Goal: Task Accomplishment & Management: Use online tool/utility

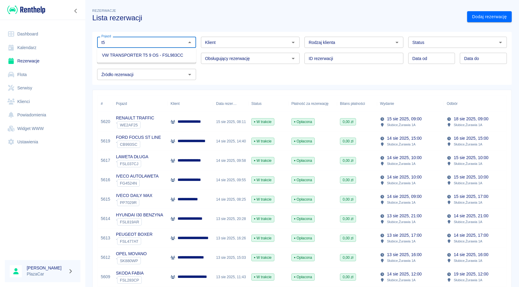
click at [150, 51] on li "VW TRANSPORTER T5 9 OS - FSL983CC" at bounding box center [146, 55] width 99 height 10
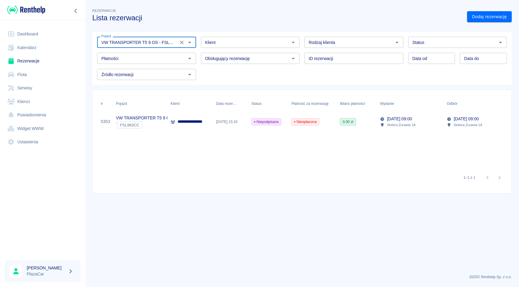
type input "VW TRANSPORTER T5 9 OS - FSL983CC"
click at [442, 42] on input "Status" at bounding box center [452, 43] width 85 height 8
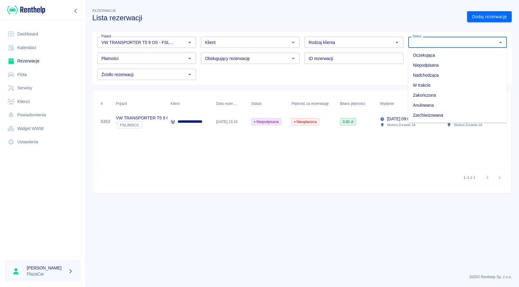
click at [427, 118] on li "Zarchiwizowana" at bounding box center [457, 115] width 99 height 10
type input "Zarchiwizowana"
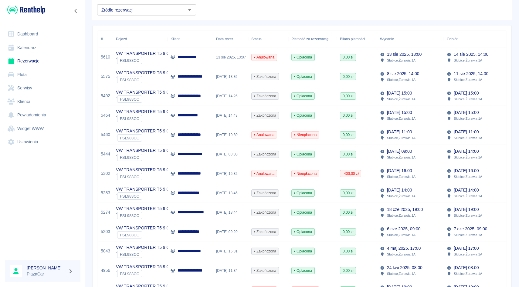
scroll to position [66, 0]
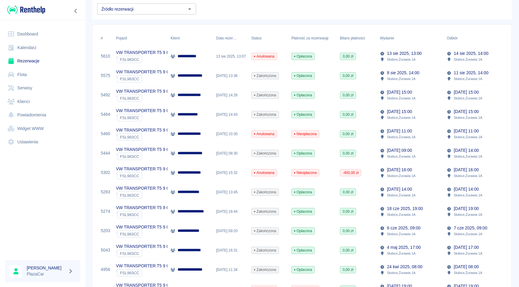
click at [225, 81] on div "[DATE] 13:36" at bounding box center [230, 75] width 35 height 19
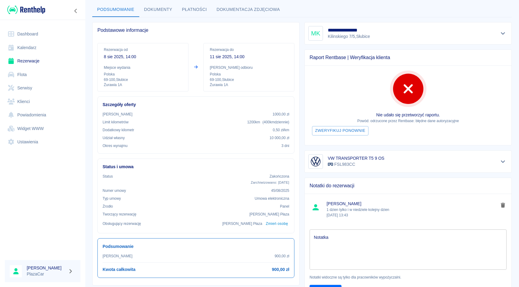
scroll to position [31, 0]
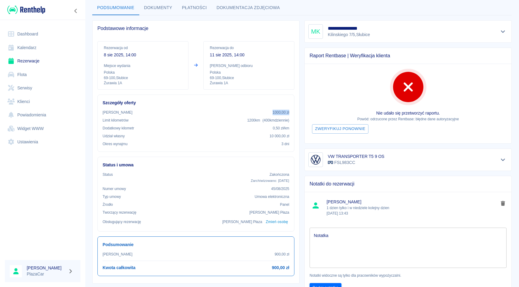
drag, startPoint x: 271, startPoint y: 110, endPoint x: 293, endPoint y: 111, distance: 22.2
click at [293, 111] on div "Szczegóły oferty Kaucja 1000,00 zł Limit kilometrów 1200 km ( 400 km dziennie )…" at bounding box center [195, 123] width 197 height 57
click at [212, 146] on div "Okres wynajmu 3 dni" at bounding box center [196, 143] width 187 height 5
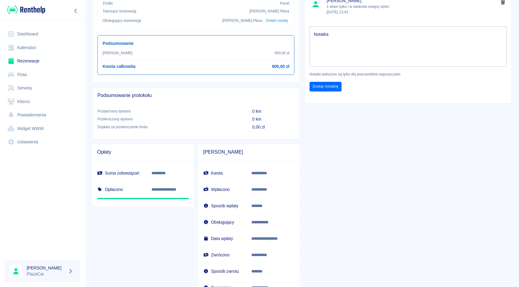
scroll to position [283, 0]
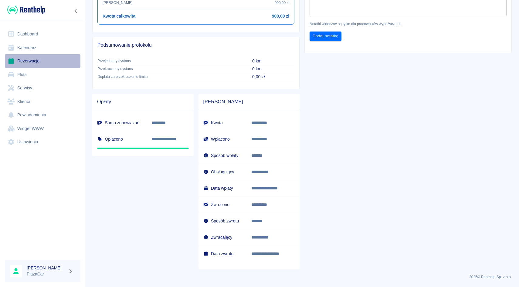
click at [23, 56] on link "Rezerwacje" at bounding box center [43, 61] width 76 height 14
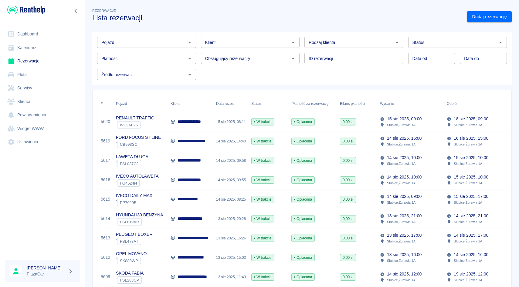
click at [228, 42] on input "Klient" at bounding box center [245, 43] width 85 height 8
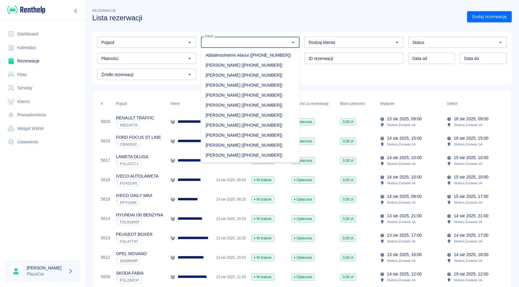
click at [197, 49] on div "Obsługujący rezerwację Obsługujący rezerwację" at bounding box center [248, 56] width 104 height 16
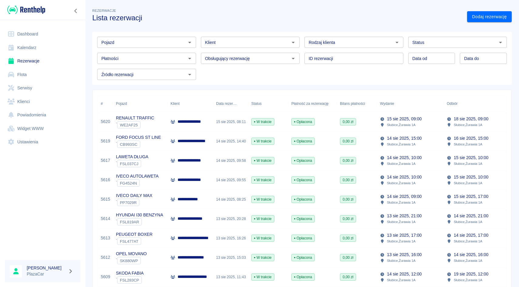
click at [150, 42] on input "Pojazd" at bounding box center [141, 43] width 85 height 8
type input "p"
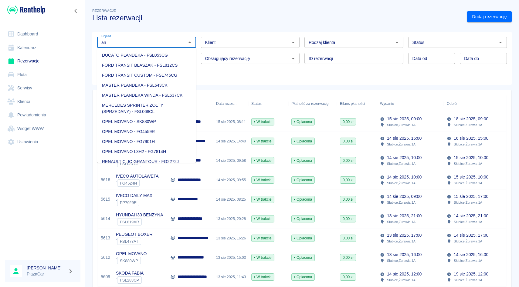
type input "a"
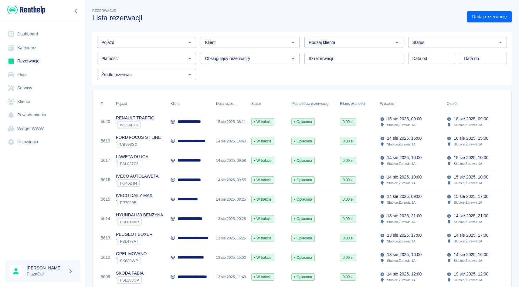
click at [240, 72] on div "Pojazd Pojazd Klient Klient Rodzaj klienta Rodzaj klienta Status Status Płatnoś…" at bounding box center [299, 56] width 414 height 48
click at [302, 48] on div "ID rezerwacji ID rezerwacji" at bounding box center [351, 56] width 104 height 16
click at [302, 53] on div "ID rezerwacji ID rezerwacji" at bounding box center [351, 56] width 104 height 16
click at [303, 49] on div "ID rezerwacji ID rezerwacji" at bounding box center [351, 56] width 104 height 16
click at [26, 74] on link "Flota" at bounding box center [43, 75] width 76 height 14
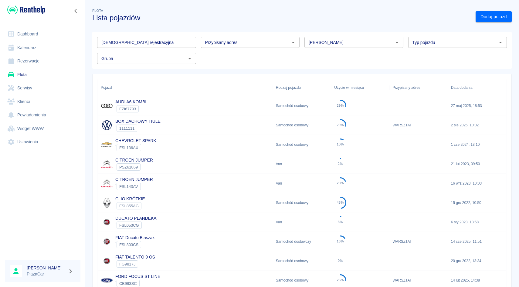
click at [321, 40] on input "Marka" at bounding box center [348, 43] width 85 height 8
type input "m"
click at [315, 54] on li "Mercedes-Benz" at bounding box center [353, 55] width 99 height 10
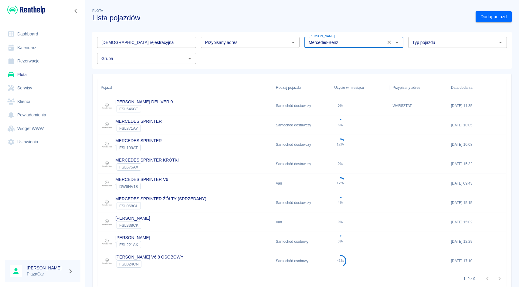
type input "Mercedes-Benz"
click at [143, 104] on link "MAXUS DELIVER 9" at bounding box center [143, 102] width 57 height 5
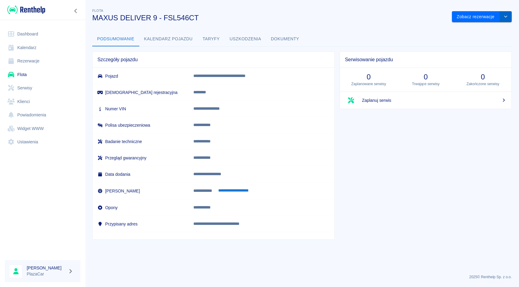
click at [506, 12] on button "drop-down" at bounding box center [505, 16] width 12 height 11
click at [382, 25] on div "**********" at bounding box center [302, 121] width 434 height 238
click at [509, 19] on button "drop-down" at bounding box center [505, 16] width 12 height 11
click at [292, 32] on button "Dokumenty" at bounding box center [285, 39] width 38 height 15
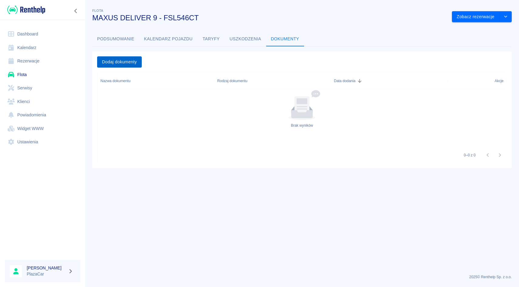
click at [123, 64] on button "Dodaj dokumenty" at bounding box center [119, 61] width 45 height 11
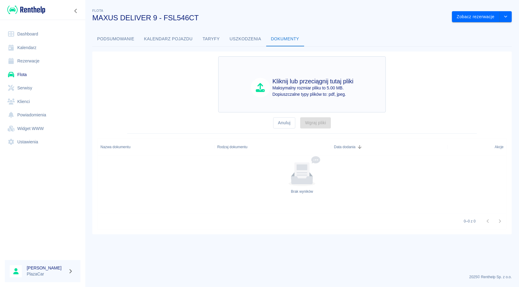
click at [288, 95] on p "Dopiuszczalne typy plików to: pdf, jpeg." at bounding box center [312, 94] width 81 height 6
type input "C:\fakepath\Polisa_K.pdf"
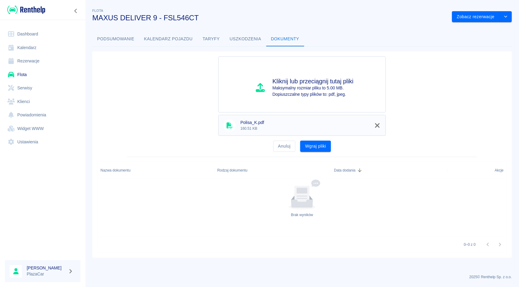
click at [250, 125] on span "Polisa_K.pdf" at bounding box center [305, 123] width 130 height 6
click at [311, 148] on button "Wgraj pliki" at bounding box center [315, 146] width 31 height 11
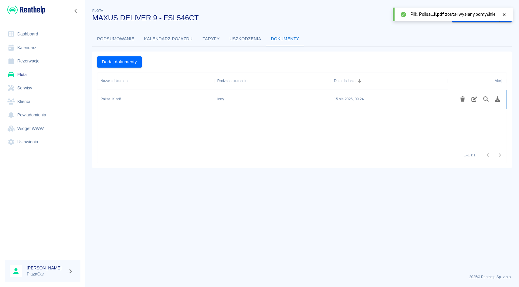
click at [476, 100] on icon "Edytuj rodzaj dokumentu" at bounding box center [474, 98] width 7 height 5
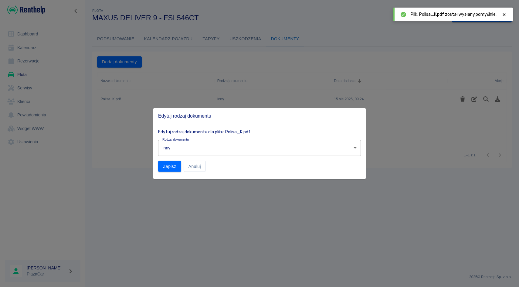
click at [195, 150] on body "Używamy plików Cookies, by zapewnić Ci najlepsze możliwe doświadczenie. Aby dow…" at bounding box center [259, 143] width 519 height 287
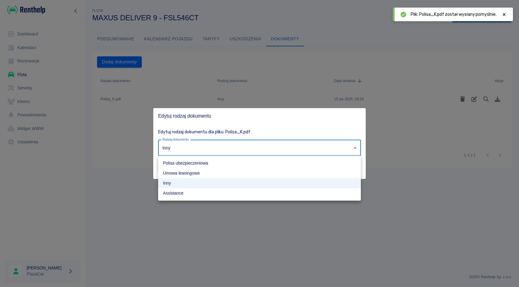
click at [189, 165] on li "Polisa ubezpieczeniowa" at bounding box center [259, 163] width 203 height 10
type input "insurance-policy"
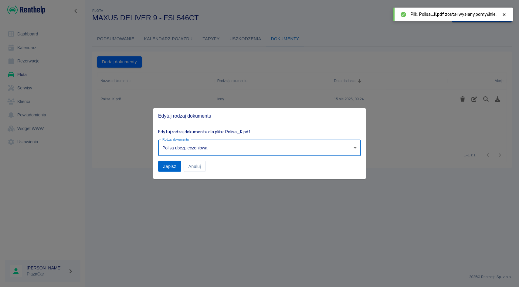
click at [171, 165] on button "Zapisz" at bounding box center [169, 166] width 23 height 11
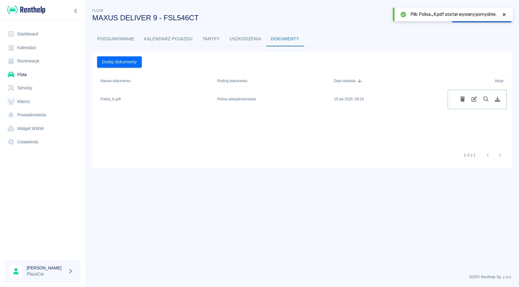
click at [501, 99] on icon "Pobierz plik" at bounding box center [497, 98] width 7 height 5
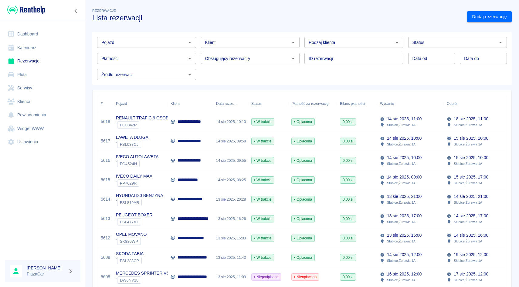
click at [312, 84] on div "Pojazd Pojazd Klient Klient Rodzaj klienta Rodzaj klienta Status Status Płatnoś…" at bounding box center [301, 58] width 419 height 53
click at [231, 42] on input "Klient" at bounding box center [245, 43] width 85 height 8
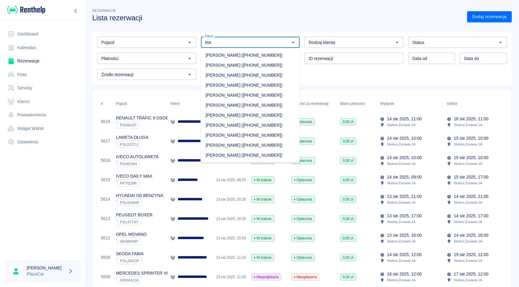
type input "M"
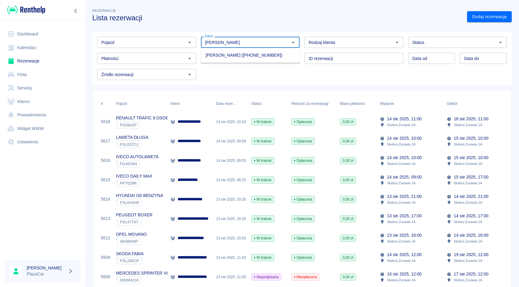
click at [229, 55] on li "[PERSON_NAME] ([PHONE_NUMBER])" at bounding box center [250, 55] width 99 height 10
type input "[PERSON_NAME] ([PHONE_NUMBER])"
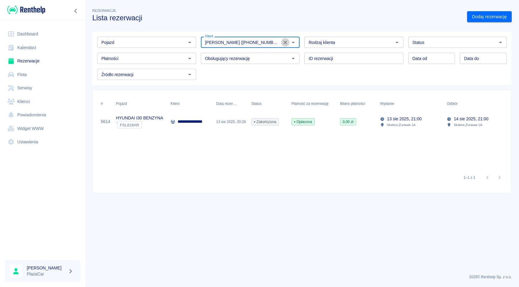
click at [282, 44] on icon "Wyczyść" at bounding box center [285, 42] width 6 height 6
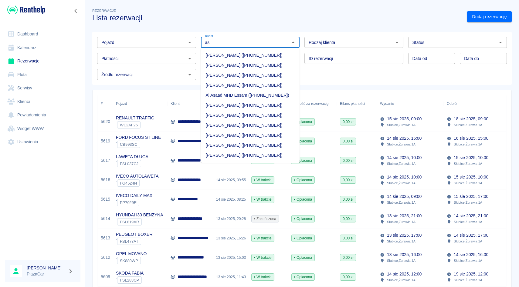
type input "a"
click at [176, 47] on div "Pojazd" at bounding box center [146, 42] width 99 height 11
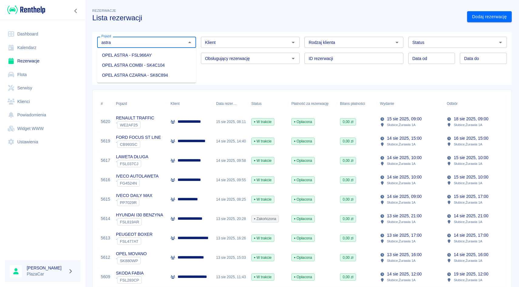
click at [159, 66] on li "OPEL ASTRA COMBI - SK4C104" at bounding box center [146, 65] width 99 height 10
type input "OPEL ASTRA COMBI - SK4C104"
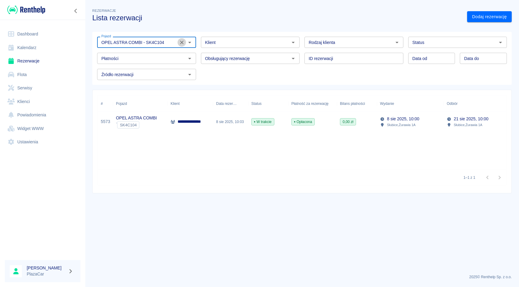
click at [183, 41] on icon "Wyczyść" at bounding box center [182, 43] width 4 height 4
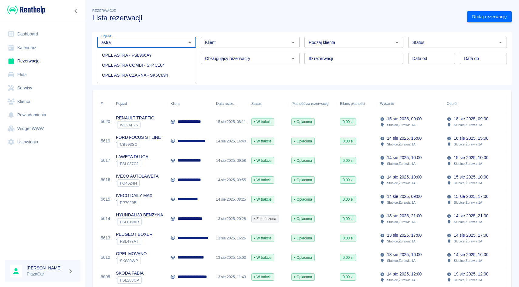
click at [156, 80] on ul "OPEL ASTRA - FSL966AY OPEL ASTRA COMBI - SK4C104 OPEL ASTRA CZARNA - SK6C894" at bounding box center [146, 65] width 99 height 35
click at [159, 80] on ul "OPEL ASTRA - FSL966AY OPEL ASTRA COMBI - SK4C104 OPEL ASTRA CZARNA - SK6C894" at bounding box center [146, 65] width 99 height 35
click at [159, 77] on li "OPEL ASTRA CZARNA - SK6C894" at bounding box center [146, 75] width 99 height 10
type input "OPEL ASTRA CZARNA - SK6C894"
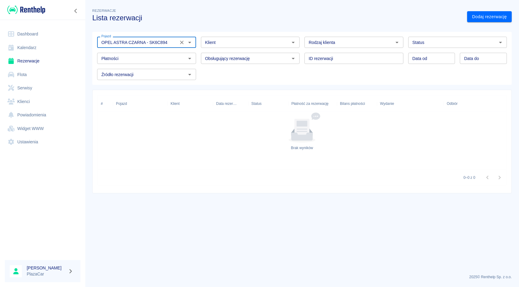
click at [183, 39] on icon "Wyczyść" at bounding box center [182, 42] width 6 height 6
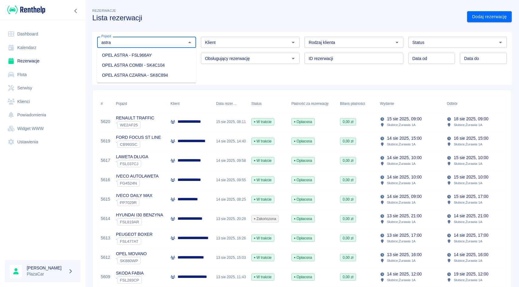
click at [162, 71] on li "OPEL ASTRA CZARNA - SK6C894" at bounding box center [146, 75] width 99 height 10
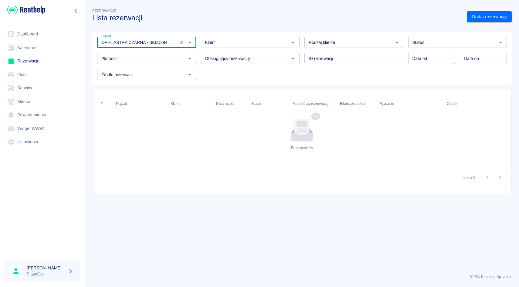
type input "OPEL ASTRA CZARNA - SK6C894"
click at [417, 44] on input "Status" at bounding box center [452, 43] width 85 height 8
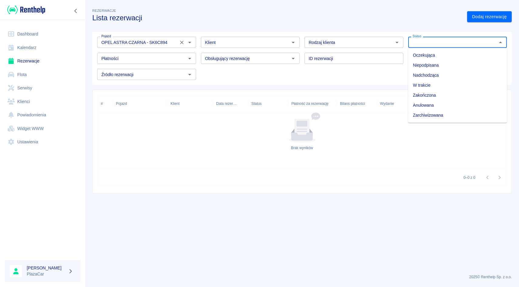
click at [419, 113] on li "Zarchiwizowana" at bounding box center [457, 115] width 99 height 10
type input "Zarchiwizowana"
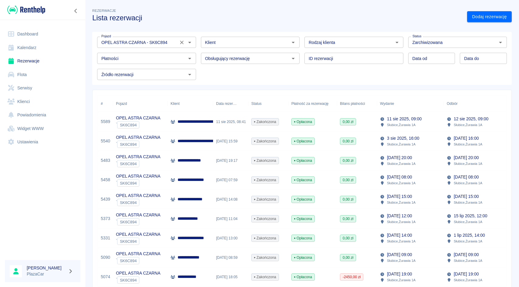
click at [186, 155] on div "**********" at bounding box center [190, 160] width 46 height 19
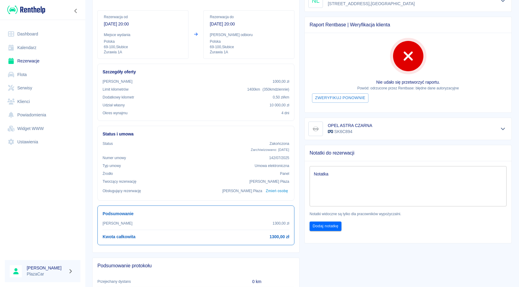
scroll to position [79, 0]
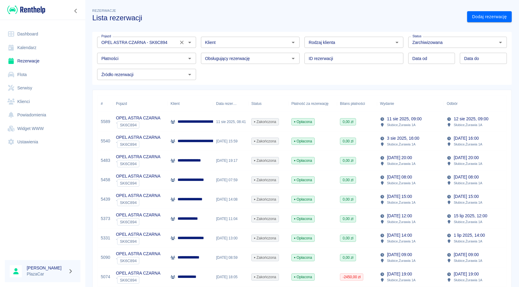
click at [181, 44] on icon "Wyczyść" at bounding box center [182, 42] width 6 height 6
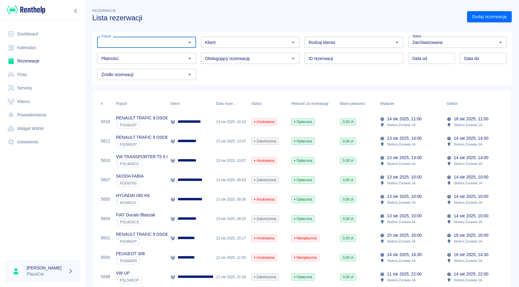
click at [407, 143] on p "Słubice , Żurawia 1A" at bounding box center [401, 144] width 29 height 5
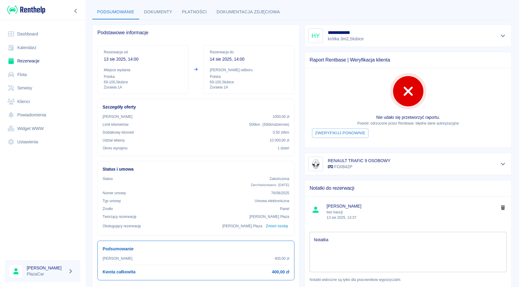
scroll to position [27, 0]
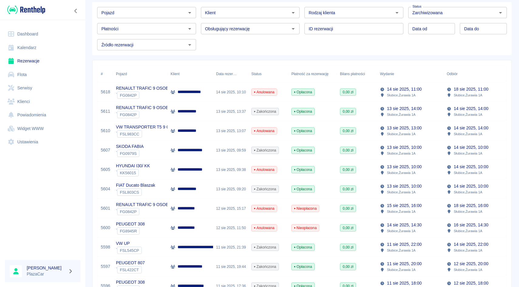
scroll to position [30, 0]
click at [231, 133] on div "13 sie 2025, 13:07" at bounding box center [230, 130] width 35 height 19
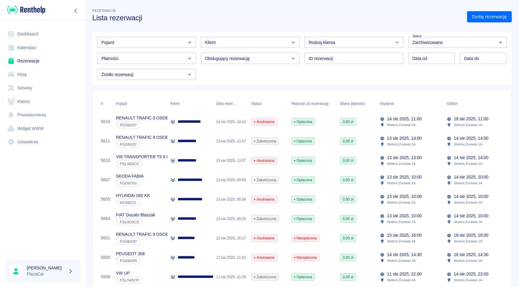
click at [175, 45] on input "Pojazd" at bounding box center [141, 43] width 85 height 8
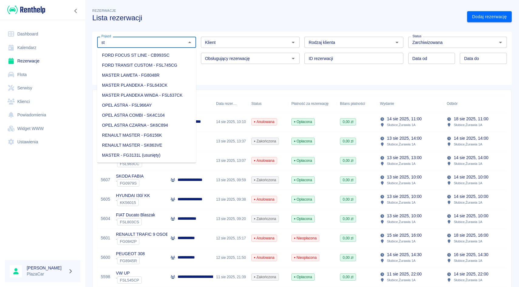
type input "s"
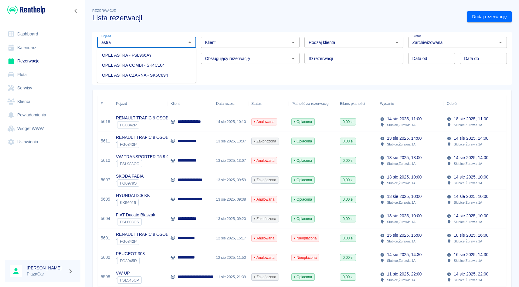
click at [144, 74] on li "OPEL ASTRA CZARNA - SK6C894" at bounding box center [146, 75] width 99 height 10
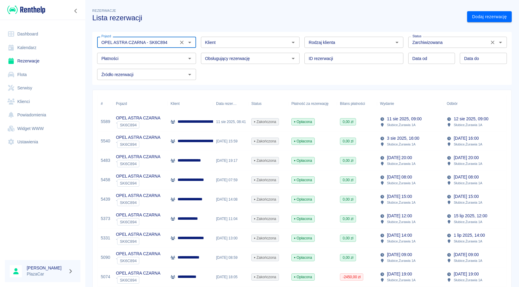
click at [491, 42] on icon "Wyczyść" at bounding box center [492, 42] width 6 height 6
type input "OPEL ASTRA CZARNA - SK6C894"
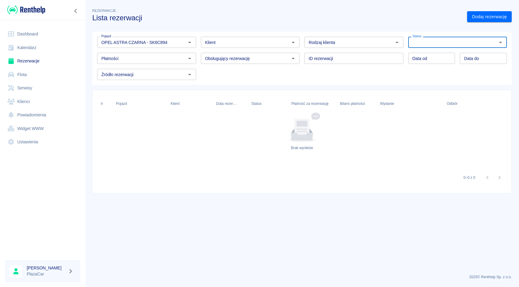
click at [406, 49] on div "Data od Data od Data do Data do" at bounding box center [455, 56] width 104 height 16
click at [434, 44] on input "Status" at bounding box center [452, 43] width 85 height 8
click at [422, 113] on li "Zarchiwizowana" at bounding box center [457, 115] width 99 height 10
type input "Zarchiwizowana"
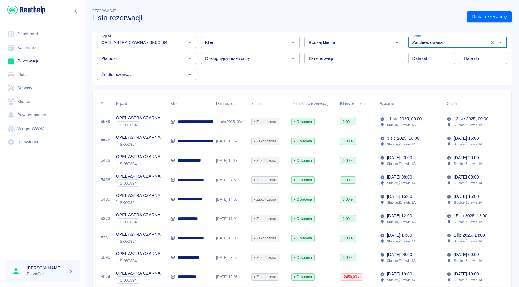
click at [495, 46] on div at bounding box center [496, 42] width 16 height 8
click at [494, 45] on icon "Wyczyść" at bounding box center [492, 42] width 6 height 6
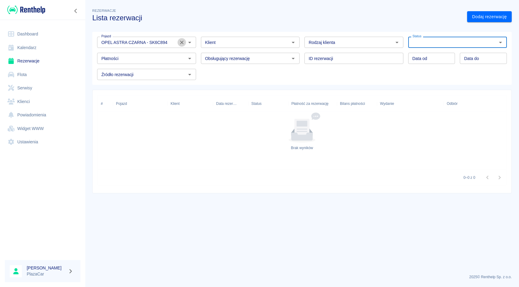
click at [182, 40] on icon "Wyczyść" at bounding box center [182, 42] width 6 height 6
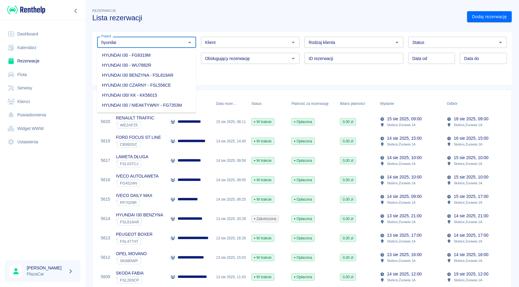
click at [159, 63] on li "HYUNDAI I30 - WU7882R" at bounding box center [146, 65] width 99 height 10
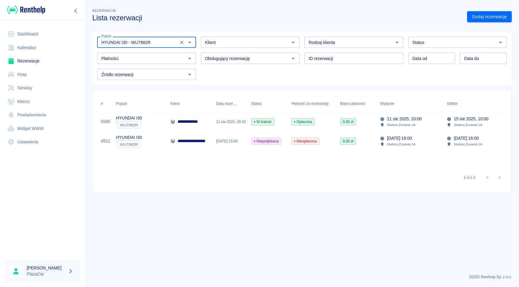
type input "HYUNDAI I30 - WU7882R"
click at [188, 128] on div "**********" at bounding box center [190, 121] width 46 height 19
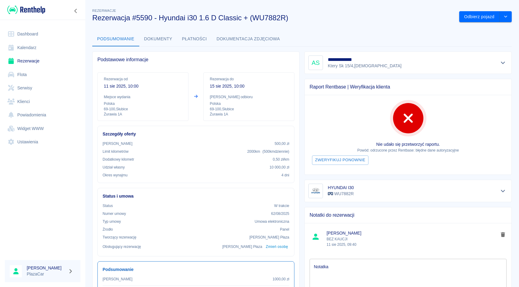
click at [66, 64] on link "Rezerwacje" at bounding box center [43, 61] width 76 height 14
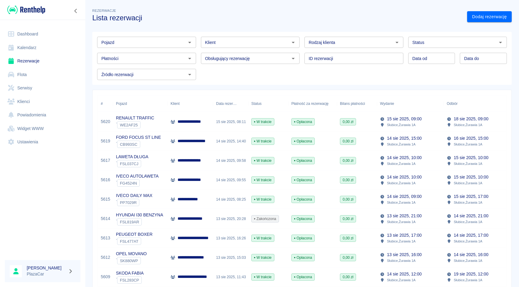
click at [300, 51] on div "ID rezerwacji ID rezerwacji" at bounding box center [351, 56] width 104 height 16
click at [303, 51] on div "ID rezerwacji ID rezerwacji" at bounding box center [351, 56] width 104 height 16
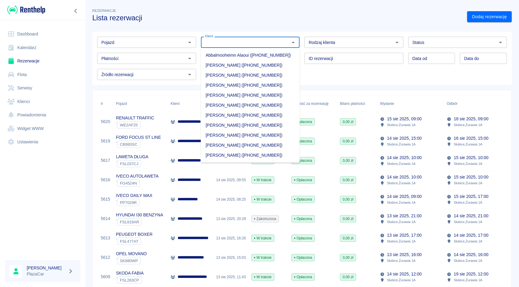
click at [267, 41] on input "Klient" at bounding box center [245, 43] width 85 height 8
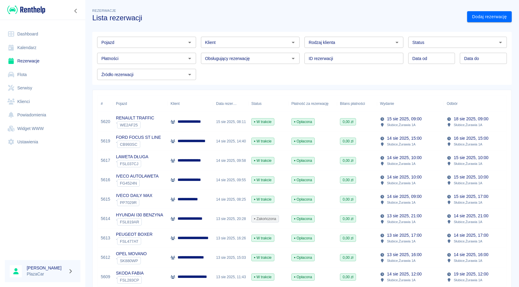
click at [302, 49] on div "ID rezerwacji ID rezerwacji" at bounding box center [351, 56] width 104 height 16
click at [278, 46] on div "Klient" at bounding box center [250, 42] width 99 height 11
click at [305, 51] on div "ID rezerwacji ID rezerwacji" at bounding box center [351, 56] width 104 height 16
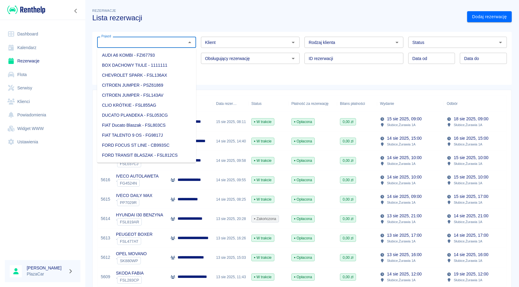
click at [155, 40] on input "Pojazd" at bounding box center [141, 43] width 85 height 8
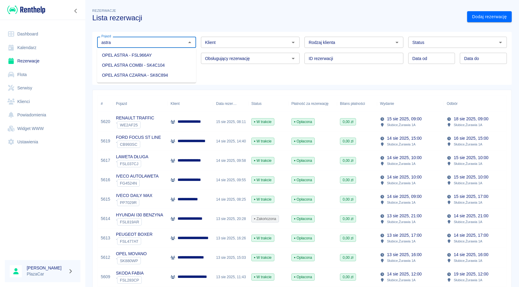
click at [151, 62] on li "OPEL ASTRA COMBI - SK4C104" at bounding box center [146, 65] width 99 height 10
type input "OPEL ASTRA COMBI - SK4C104"
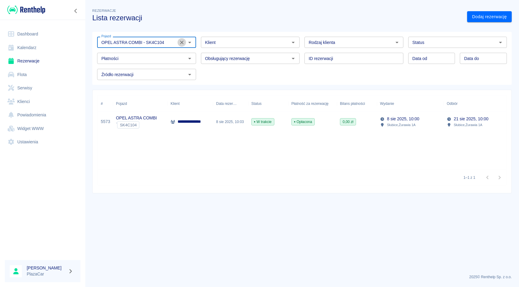
click at [182, 45] on icon "Wyczyść" at bounding box center [182, 42] width 6 height 6
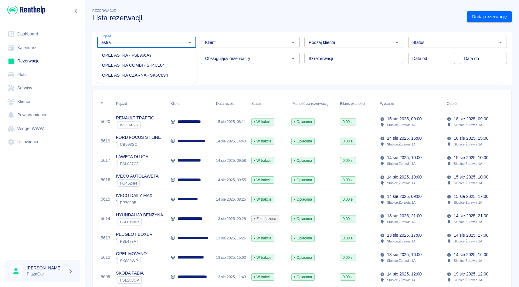
click at [162, 73] on li "OPEL ASTRA CZARNA - SK6C894" at bounding box center [146, 75] width 99 height 10
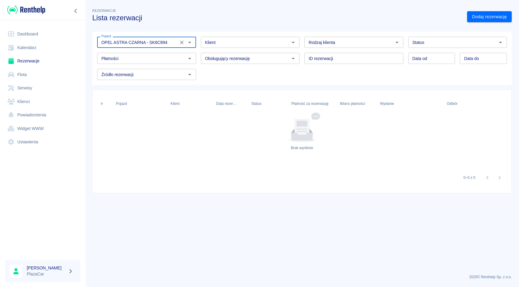
click at [449, 37] on div "Status" at bounding box center [457, 42] width 99 height 11
type input "OPEL ASTRA CZARNA - SK6C894"
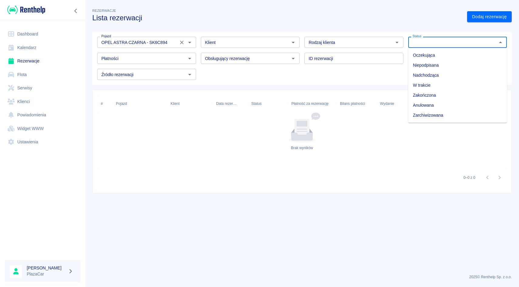
click at [423, 113] on li "Zarchiwizowana" at bounding box center [457, 115] width 99 height 10
type input "Zarchiwizowana"
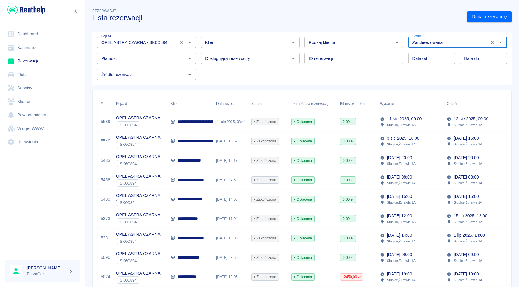
click at [182, 41] on icon "Wyczyść" at bounding box center [182, 43] width 4 height 4
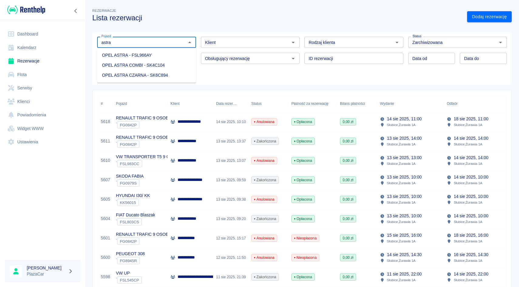
click at [164, 65] on li "OPEL ASTRA COMBI - SK4C104" at bounding box center [146, 65] width 99 height 10
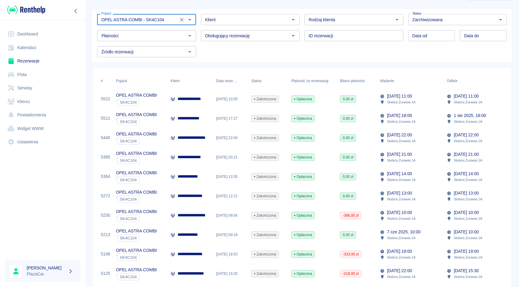
scroll to position [24, 0]
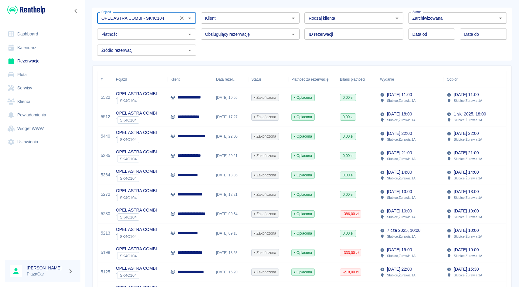
type input "OPEL ASTRA COMBI - SK4C104"
click at [208, 172] on div "**********" at bounding box center [190, 175] width 46 height 19
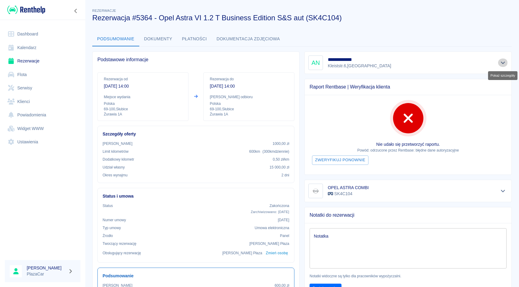
click at [502, 60] on icon "Pokaż szczegóły" at bounding box center [502, 62] width 7 height 5
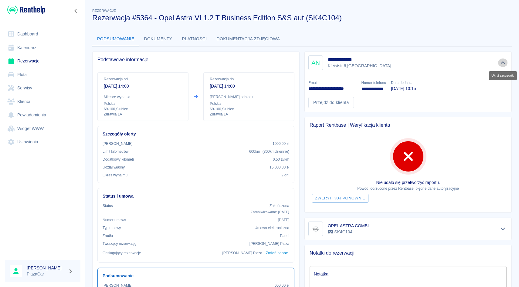
click at [502, 60] on icon "Ukryj szczegóły" at bounding box center [502, 62] width 7 height 5
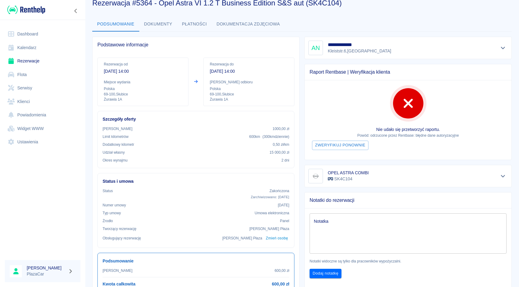
scroll to position [2, 0]
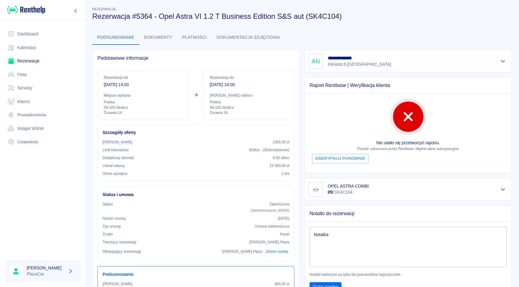
click at [505, 59] on icon "Pokaż szczegóły" at bounding box center [502, 61] width 7 height 5
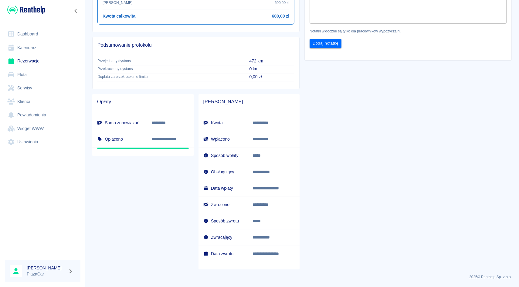
scroll to position [0, 0]
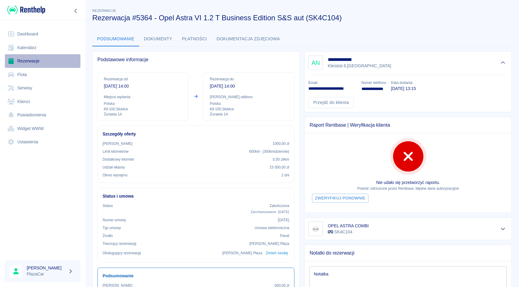
click at [57, 62] on link "Rezerwacje" at bounding box center [43, 61] width 76 height 14
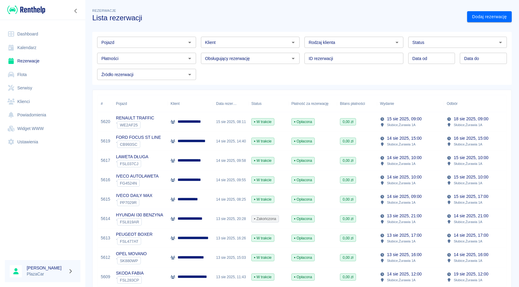
scroll to position [15, 0]
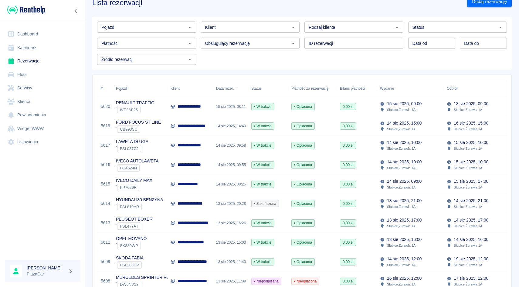
click at [223, 29] on input "Klient" at bounding box center [245, 27] width 85 height 8
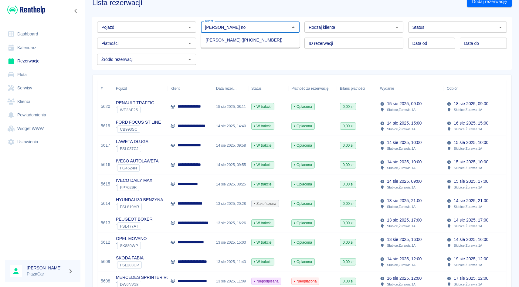
click at [215, 39] on li "[PERSON_NAME] ([PHONE_NUMBER])" at bounding box center [250, 40] width 99 height 10
type input "[PERSON_NAME] ([PHONE_NUMBER])"
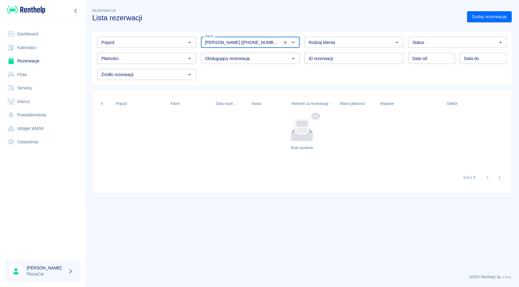
click at [286, 38] on div "[PERSON_NAME] ([PHONE_NUMBER]) Klient" at bounding box center [250, 42] width 99 height 11
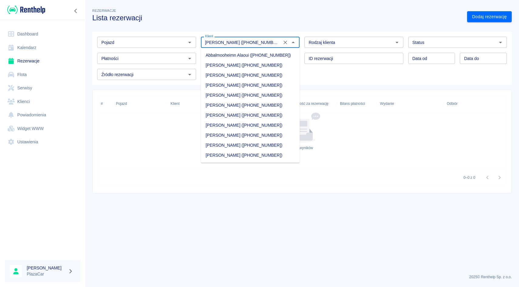
scroll to position [2593, 0]
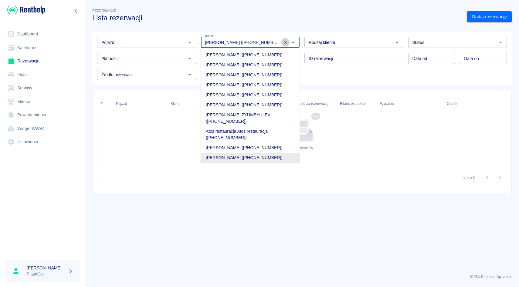
click at [286, 41] on icon "Wyczyść" at bounding box center [285, 43] width 4 height 4
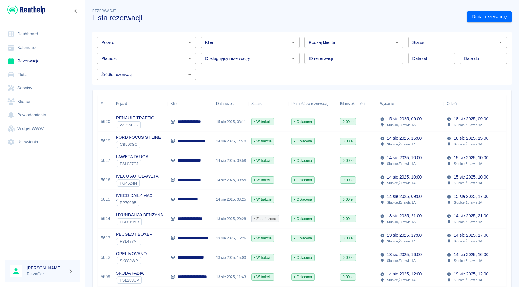
click at [330, 97] on div "Płatność za rezerwację" at bounding box center [312, 103] width 42 height 17
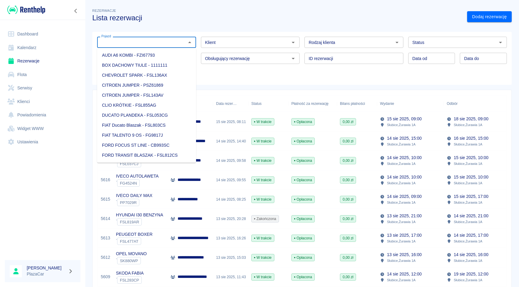
click at [153, 46] on input "Pojazd" at bounding box center [141, 43] width 85 height 8
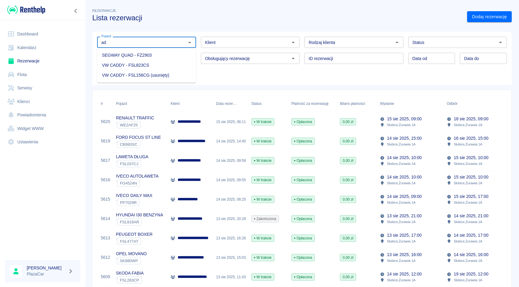
type input "a"
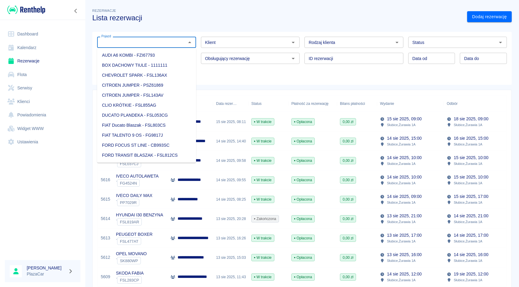
type input "a"
type input "d"
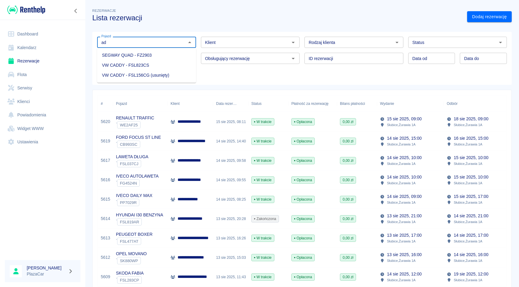
type input "a"
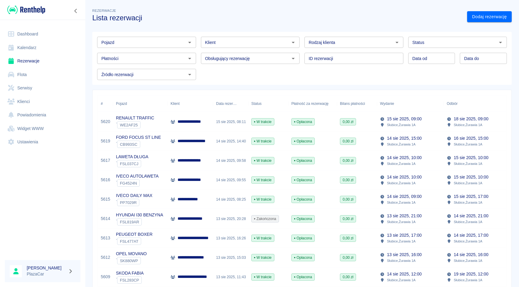
click at [249, 96] on div "Data rezerwacji" at bounding box center [248, 103] width 7 height 17
click at [301, 49] on div "ID rezerwacji ID rezerwacji" at bounding box center [351, 56] width 104 height 16
click at [303, 36] on div "Rodzaj klienta Rodzaj klienta" at bounding box center [351, 40] width 104 height 16
click at [303, 50] on div "ID rezerwacji ID rezerwacji" at bounding box center [351, 56] width 104 height 16
click at [302, 67] on div "Pojazd Pojazd Klient Klient Rodzaj klienta Rodzaj klienta Status Status Płatnoś…" at bounding box center [299, 56] width 414 height 48
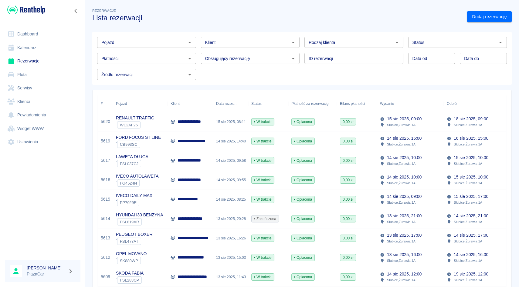
click at [302, 49] on div "ID rezerwacji ID rezerwacji" at bounding box center [351, 56] width 104 height 16
click at [302, 32] on div "Rodzaj klienta Rodzaj klienta" at bounding box center [351, 40] width 104 height 16
click at [302, 51] on div "ID rezerwacji ID rezerwacji" at bounding box center [351, 56] width 104 height 16
click at [259, 43] on input "Klient" at bounding box center [245, 43] width 85 height 8
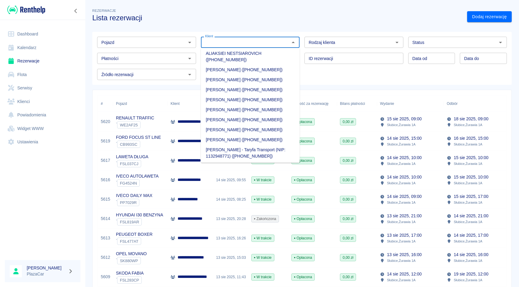
scroll to position [1166, 0]
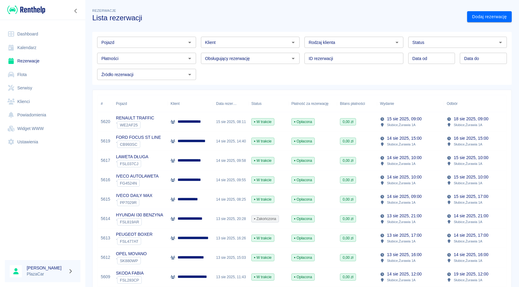
click at [173, 44] on input "Pojazd" at bounding box center [141, 43] width 85 height 8
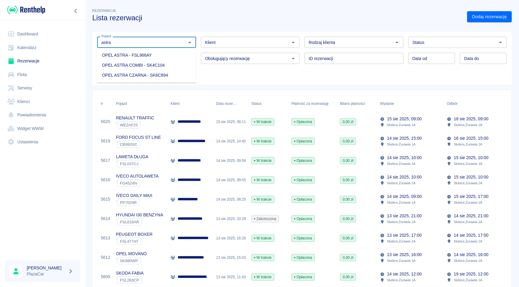
click at [154, 72] on li "OPEL ASTRA CZARNA - SK6C894" at bounding box center [146, 75] width 99 height 10
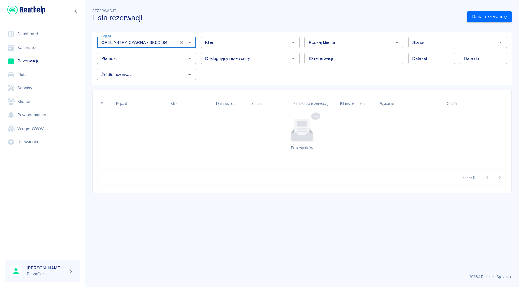
click at [454, 37] on div "Status" at bounding box center [457, 42] width 99 height 11
type input "OPEL ASTRA CZARNA - SK6C894"
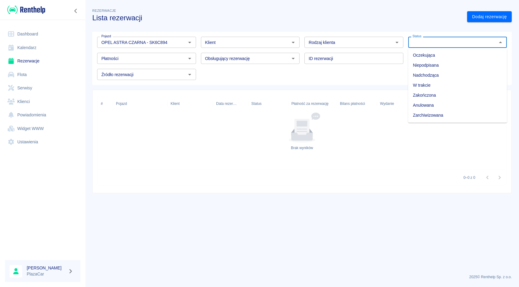
click at [427, 120] on li "Zarchiwizowana" at bounding box center [457, 115] width 99 height 10
type input "Zarchiwizowana"
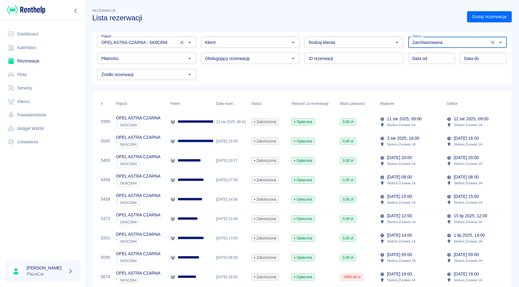
click at [184, 43] on button "Wyczyść" at bounding box center [181, 42] width 8 height 8
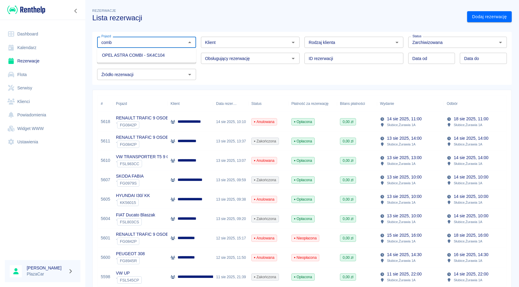
click at [180, 52] on li "OPEL ASTRA COMBI - SK4C104" at bounding box center [146, 55] width 99 height 10
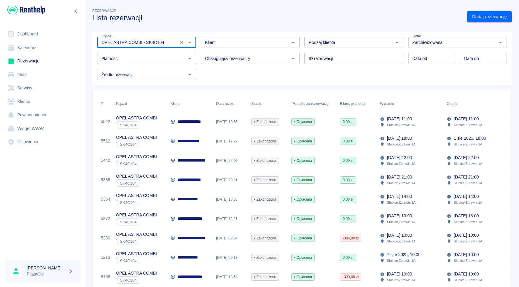
type input "OPEL ASTRA COMBI - SK4C104"
click at [180, 43] on icon "Wyczyść" at bounding box center [182, 42] width 6 height 6
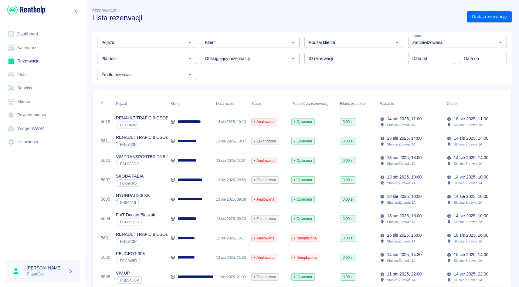
click at [197, 50] on div "Obsługujący rezerwację Obsługujący rezerwację" at bounding box center [248, 56] width 104 height 16
click at [198, 51] on div "Obsługujący rezerwację Obsługujący rezerwację" at bounding box center [248, 56] width 104 height 16
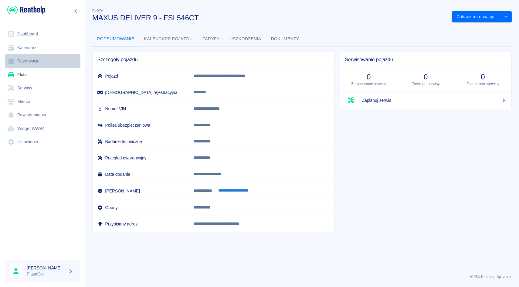
click at [31, 55] on link "Rezerwacje" at bounding box center [43, 61] width 76 height 14
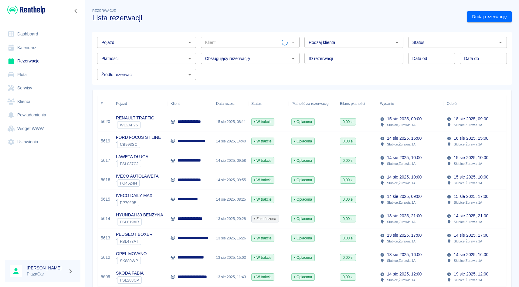
click at [152, 42] on input "Pojazd" at bounding box center [141, 43] width 85 height 8
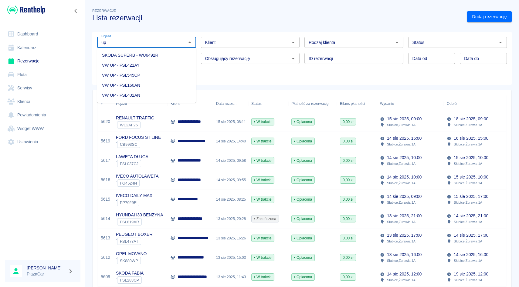
type input "up"
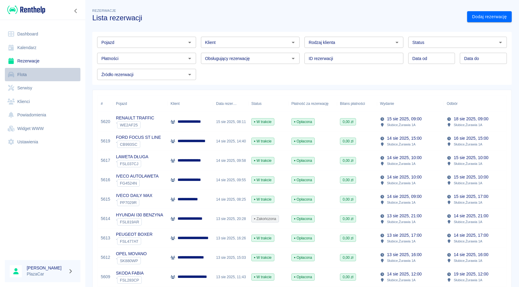
click at [39, 79] on link "Flota" at bounding box center [43, 75] width 76 height 14
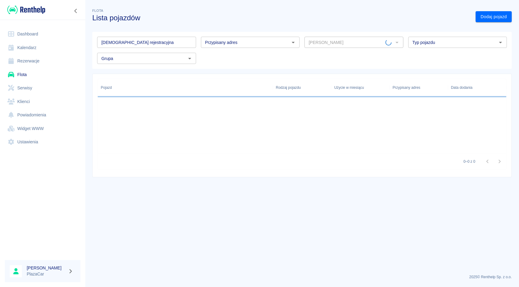
click at [343, 44] on input "[PERSON_NAME]" at bounding box center [345, 43] width 79 height 8
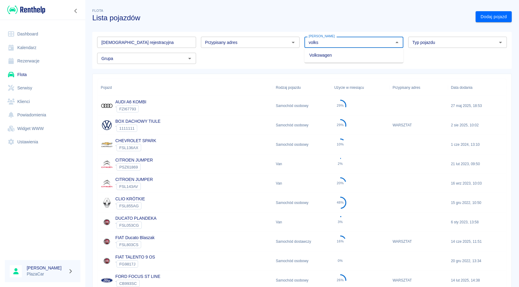
click at [333, 56] on li "Volkswagen" at bounding box center [353, 55] width 99 height 10
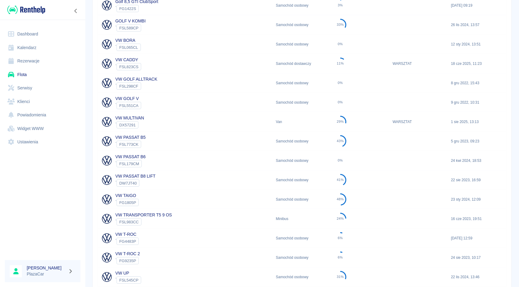
scroll to position [219, 0]
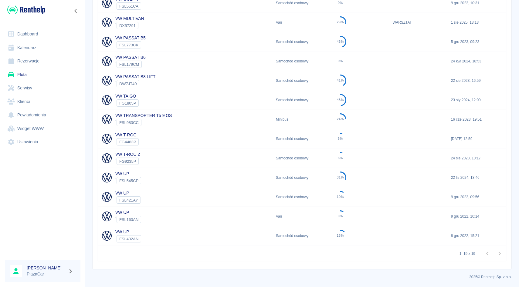
type input "Volkswagen"
click at [145, 211] on div "VW UP ` FSL160AN" at bounding box center [185, 216] width 175 height 19
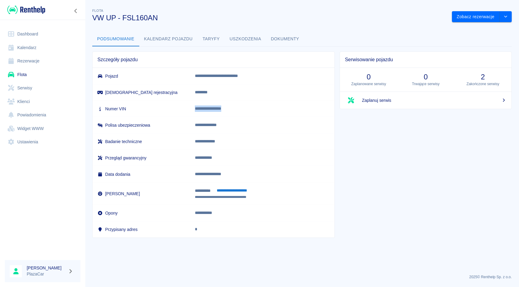
drag, startPoint x: 207, startPoint y: 109, endPoint x: 259, endPoint y: 111, distance: 52.2
click at [259, 111] on p "**********" at bounding box center [256, 109] width 123 height 6
copy p "**********"
